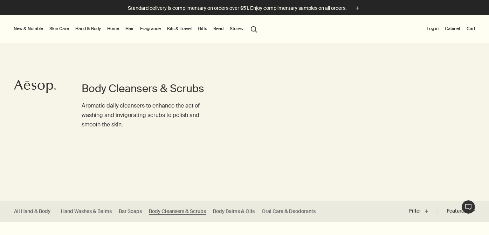
click at [415, 235] on div at bounding box center [244, 235] width 489 height 0
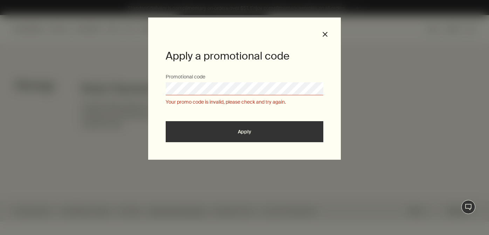
click at [374, 235] on div at bounding box center [244, 235] width 489 height 0
click at [329, 31] on div "Apply a promotional code Promotional code Your promo code is invalid, please ch…" at bounding box center [244, 89] width 193 height 142
click at [325, 34] on button "close" at bounding box center [325, 34] width 6 height 6
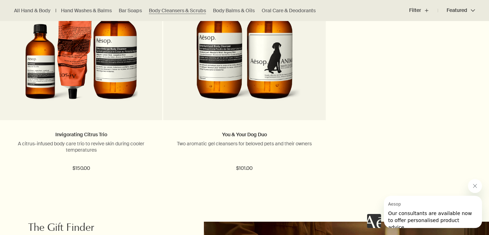
scroll to position [1537, 0]
